Goal: Task Accomplishment & Management: Manage account settings

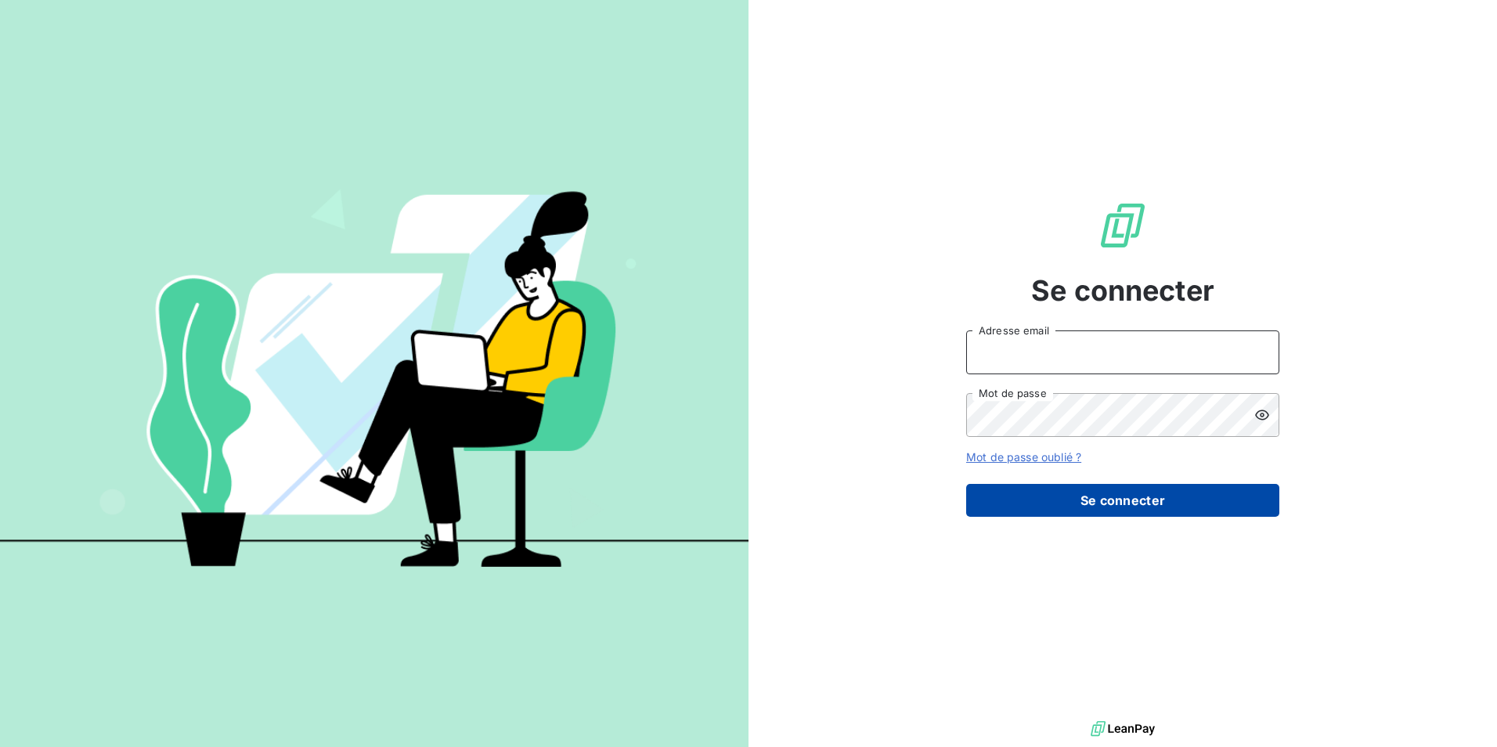
type input "[EMAIL_ADDRESS][DOMAIN_NAME]"
click at [1087, 489] on button "Se connecter" at bounding box center [1122, 500] width 313 height 33
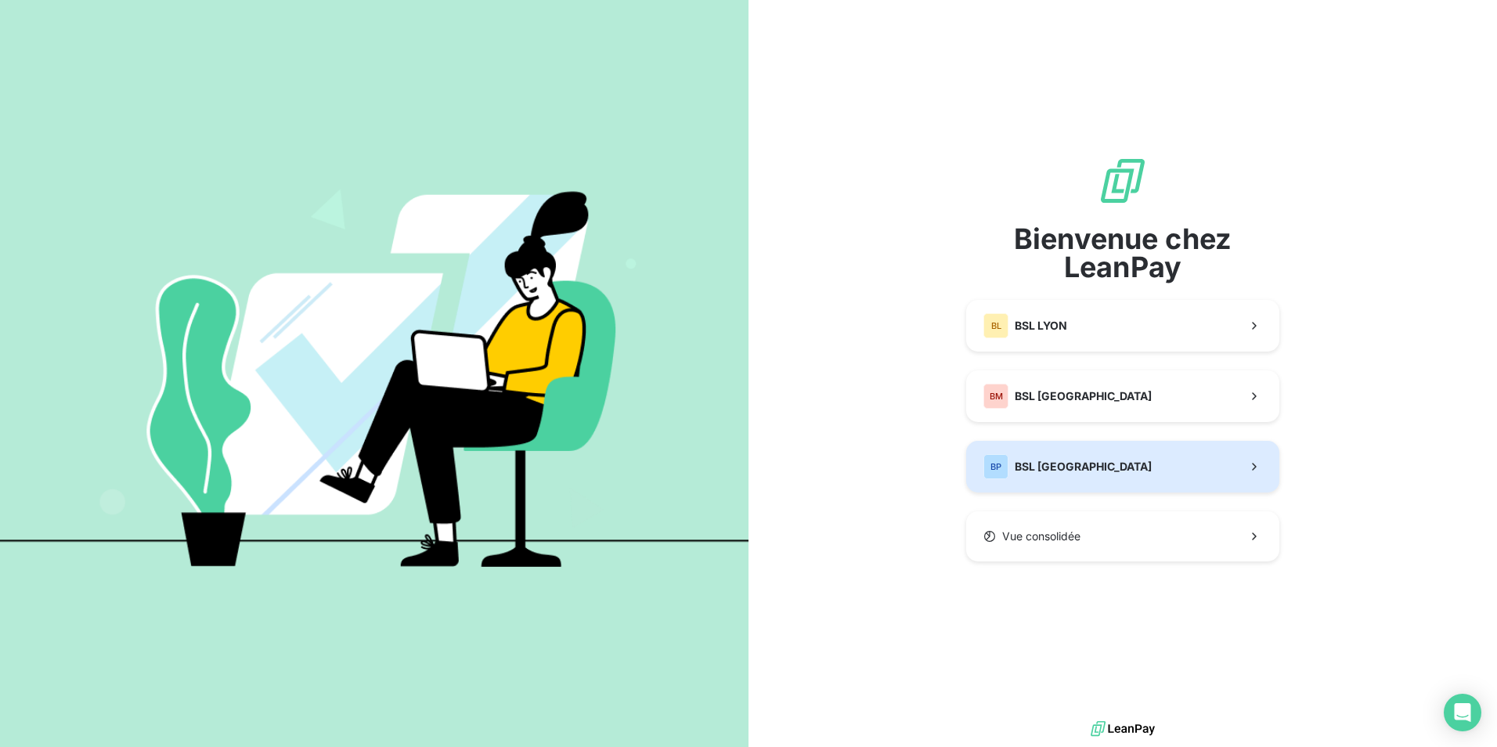
click at [1034, 462] on span "BSL [GEOGRAPHIC_DATA]" at bounding box center [1082, 467] width 137 height 16
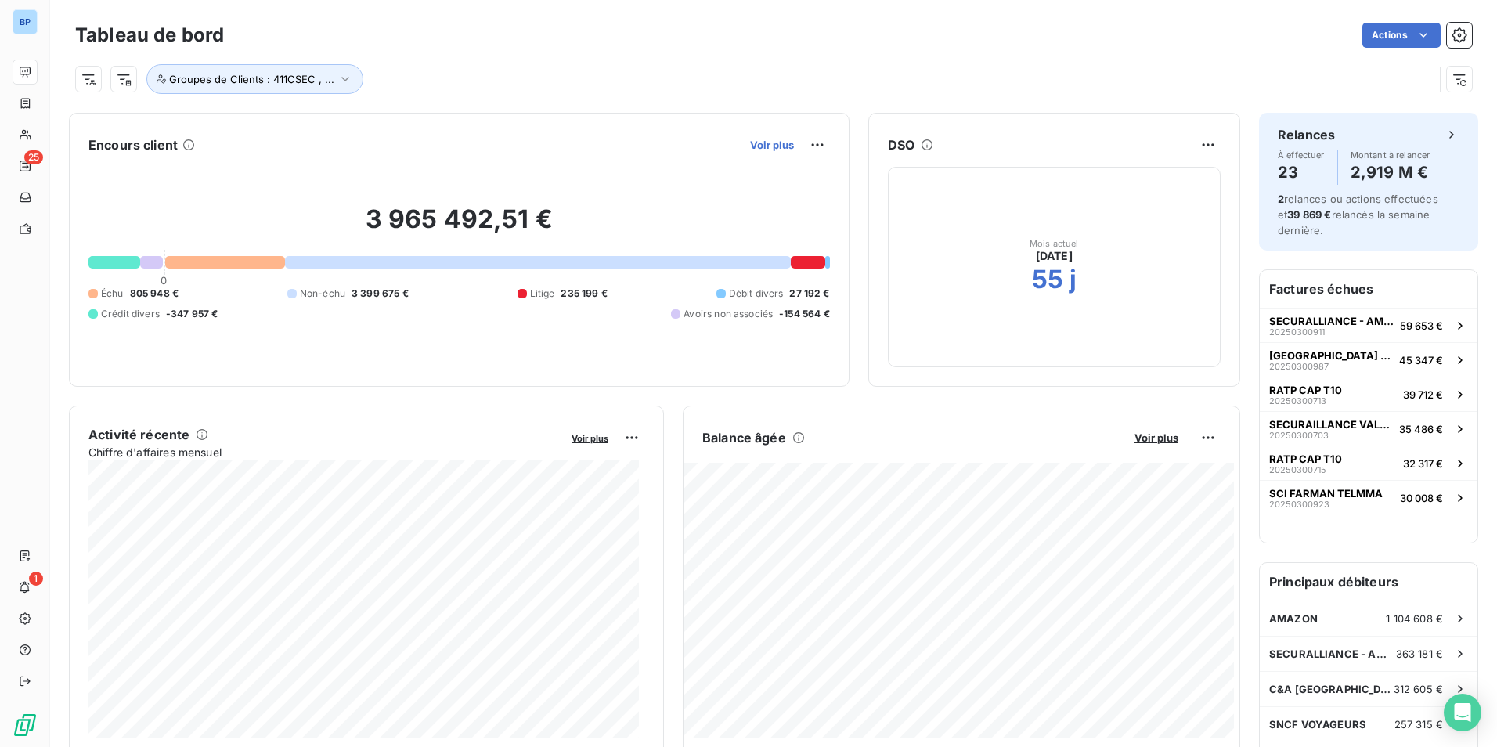
click at [780, 144] on span "Voir plus" at bounding box center [772, 145] width 44 height 13
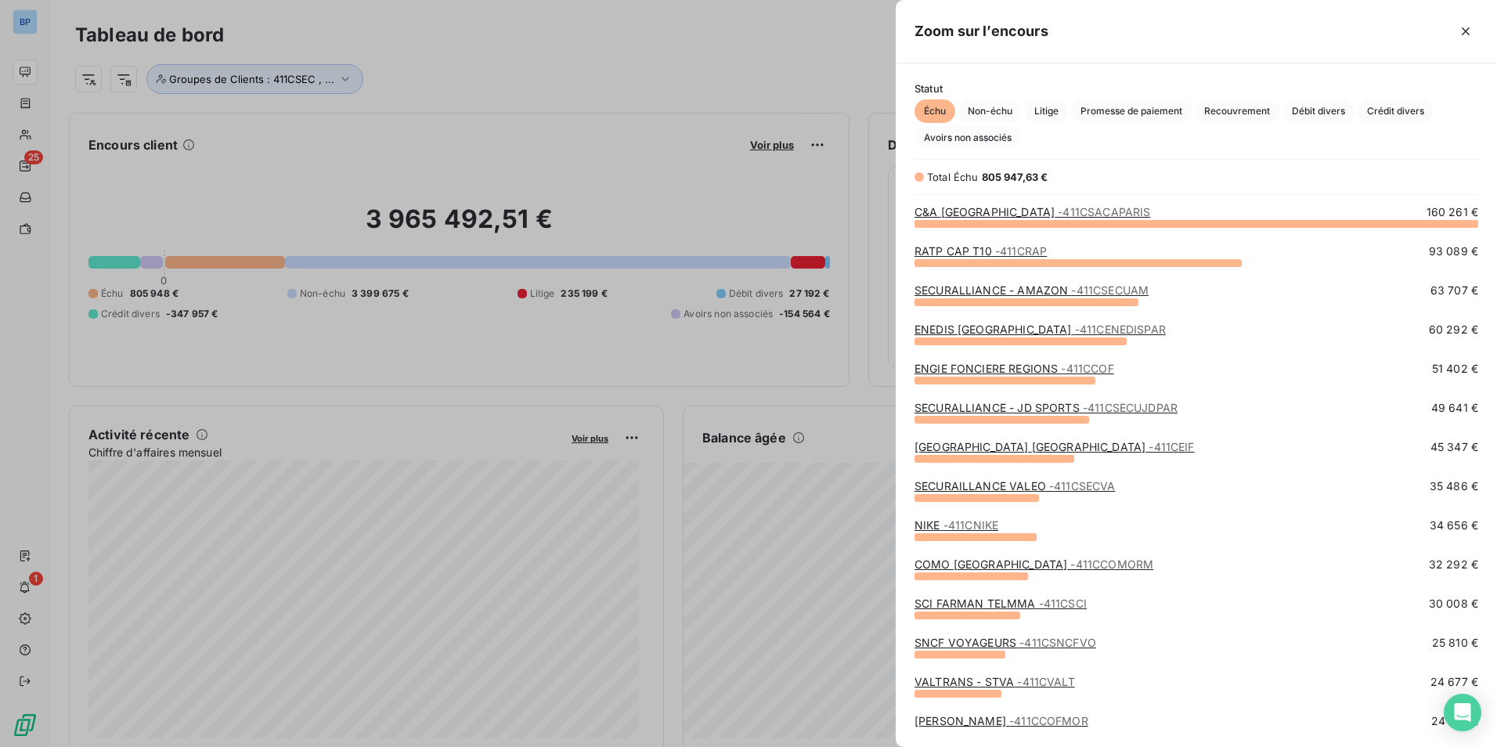
click at [501, 120] on div at bounding box center [748, 373] width 1497 height 747
